Goal: Task Accomplishment & Management: Complete application form

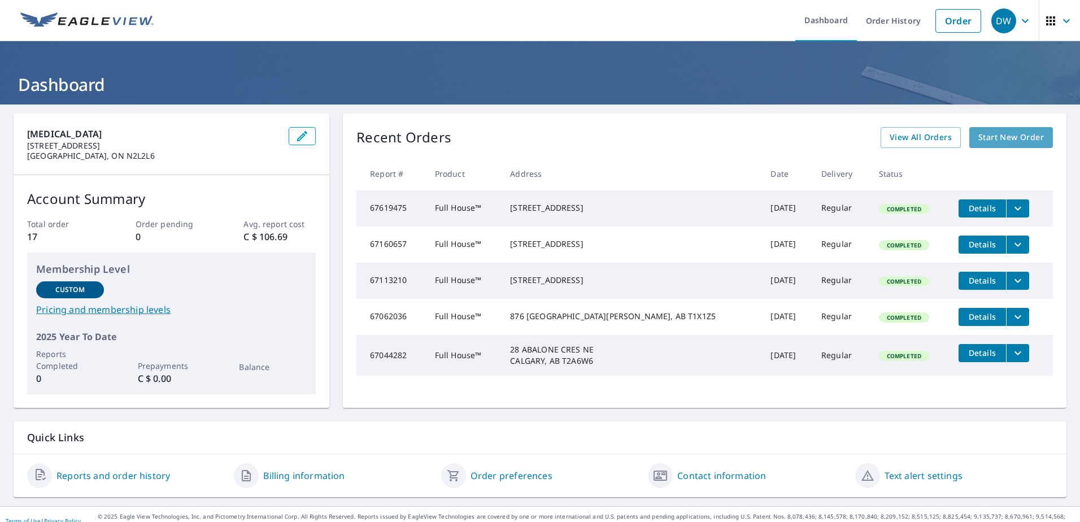
click at [1020, 141] on span "Start New Order" at bounding box center [1010, 137] width 65 height 14
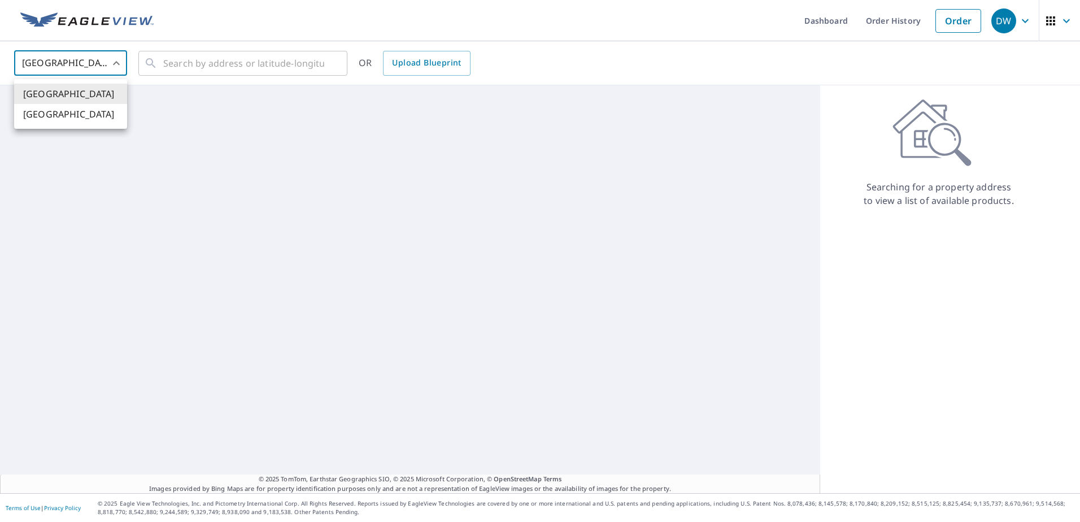
click at [104, 69] on body "DW DW Dashboard Order History Order DW United States US ​ ​ OR Upload Blueprint…" at bounding box center [540, 261] width 1080 height 522
click at [85, 108] on li "[GEOGRAPHIC_DATA]" at bounding box center [70, 114] width 113 height 20
type input "CA"
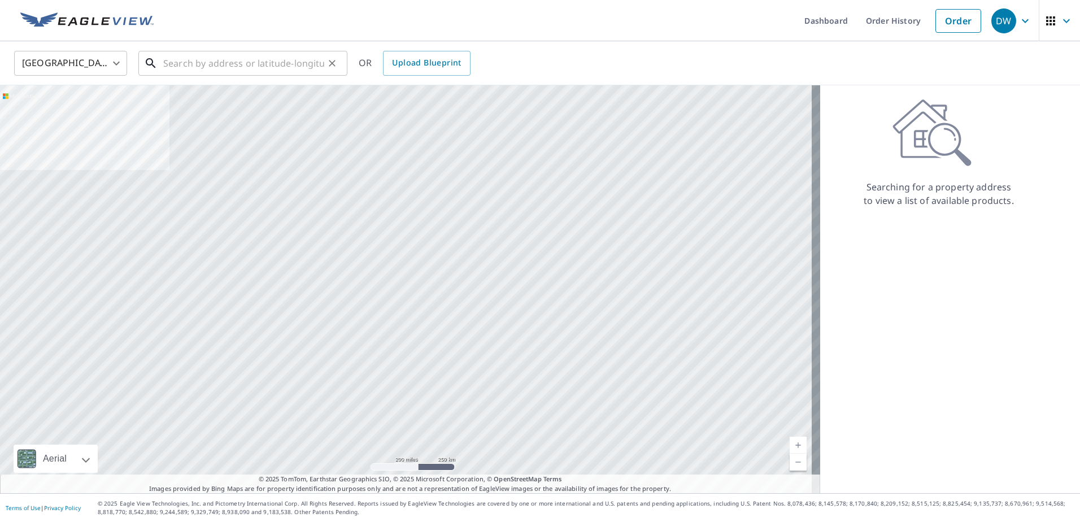
click at [258, 67] on input "text" at bounding box center [243, 63] width 161 height 32
paste input "43 Belvedere Green SE"
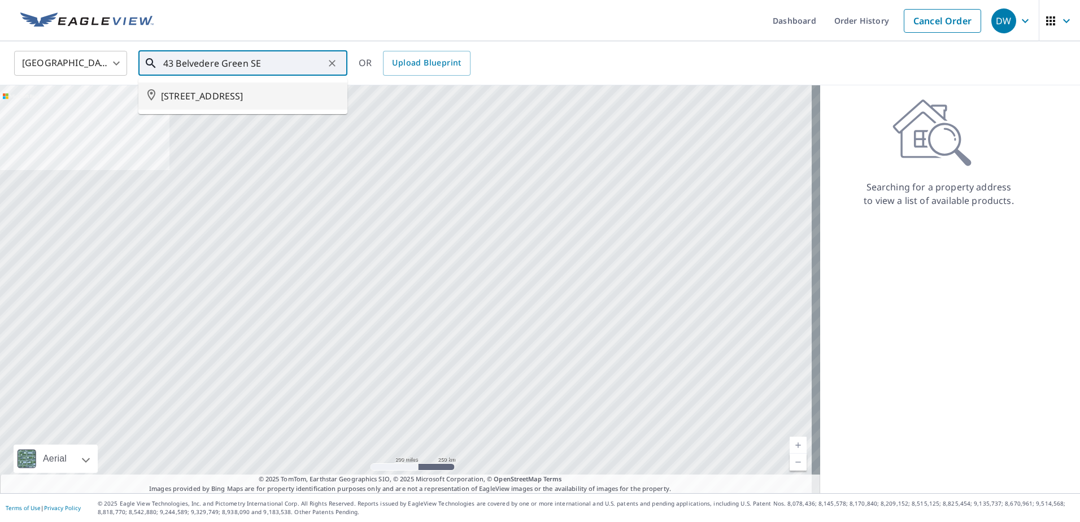
click at [237, 94] on span "[STREET_ADDRESS]" at bounding box center [249, 96] width 177 height 14
type input "[STREET_ADDRESS]"
